Goal: Task Accomplishment & Management: Manage account settings

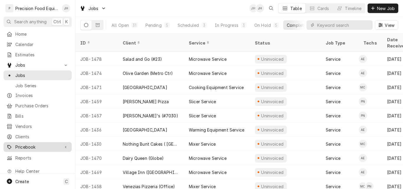
click at [30, 145] on span "Pricebook" at bounding box center [37, 147] width 45 height 6
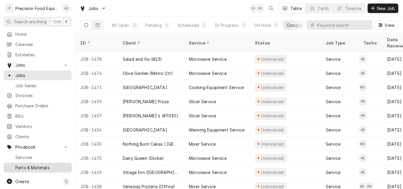
click at [27, 165] on span "Parts & Materials" at bounding box center [41, 168] width 53 height 6
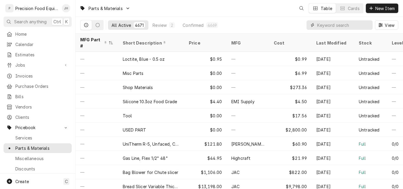
click at [332, 25] on input "Dynamic Content Wrapper" at bounding box center [343, 24] width 53 height 9
type input "59004010"
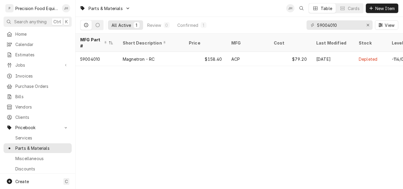
click at [318, 110] on div "Parts & Materials JH Table Cards New Item All Active 1 Review 0 Confirmed 1 590…" at bounding box center [240, 94] width 328 height 189
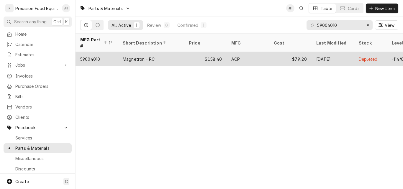
click at [190, 52] on div "$158.40" at bounding box center [205, 59] width 43 height 14
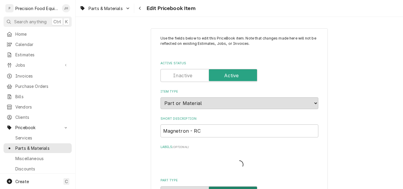
type textarea "x"
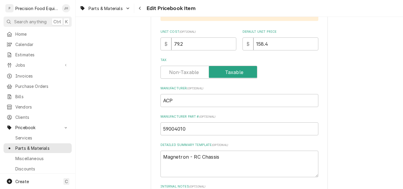
scroll to position [207, 0]
drag, startPoint x: 175, startPoint y: 45, endPoint x: 222, endPoint y: 43, distance: 47.9
click at [221, 45] on input "79.2" at bounding box center [204, 43] width 65 height 13
type input "72"
type textarea "x"
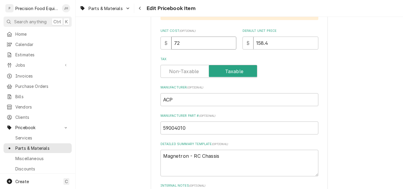
type input "72.9"
type textarea "x"
type input "72.97"
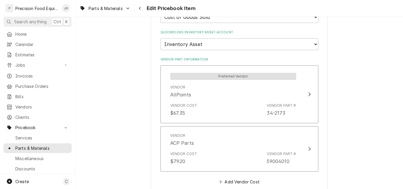
scroll to position [473, 0]
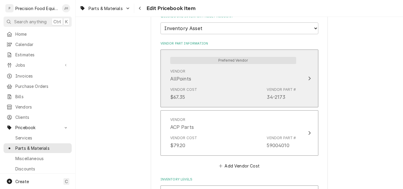
click at [214, 88] on div "Vendor Cost $67.35 Vendor Part # 34-2173" at bounding box center [233, 94] width 126 height 18
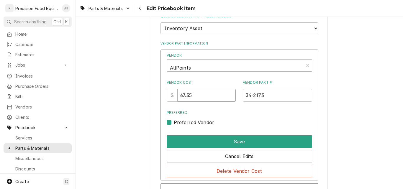
drag, startPoint x: 201, startPoint y: 98, endPoint x: 145, endPoint y: 107, distance: 56.6
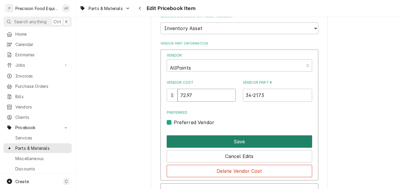
type input "72.97"
click at [242, 139] on button "Save" at bounding box center [240, 142] width 146 height 12
type textarea "x"
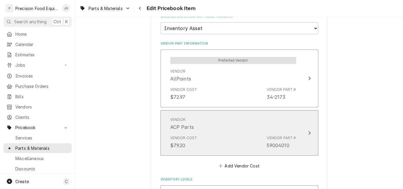
click at [223, 139] on div "Vendor Cost $79.20 Vendor Part # 59004010" at bounding box center [233, 142] width 126 height 18
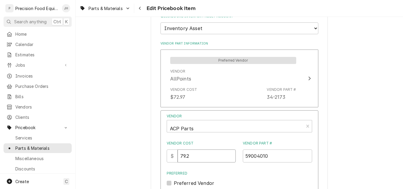
drag, startPoint x: 200, startPoint y: 156, endPoint x: 158, endPoint y: 157, distance: 42.3
click at [161, 157] on div "Vendor ACP Parts Vendor Cost $ 79.2 Vendor Part # 59004010 Preferred Preferred …" at bounding box center [240, 175] width 158 height 131
type input "81"
click at [273, 166] on div "Vendor ACP Parts Vendor Cost $ 81 Vendor Part # 59004010 Preferred Preferred Ve…" at bounding box center [240, 151] width 146 height 74
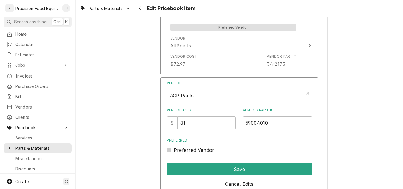
scroll to position [591, 0]
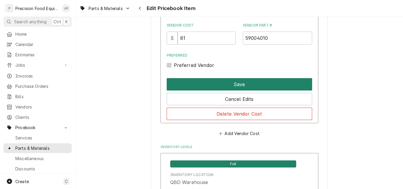
click at [235, 85] on button "Save" at bounding box center [240, 84] width 146 height 12
type textarea "x"
